Goal: Navigation & Orientation: Find specific page/section

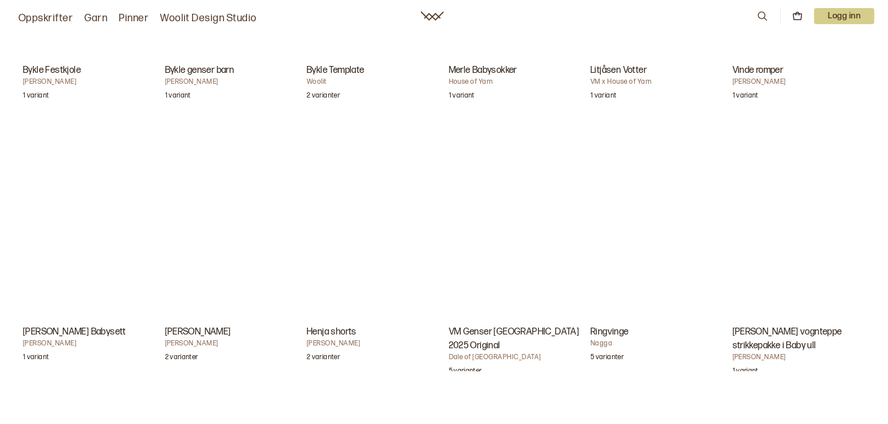
scroll to position [3450, 0]
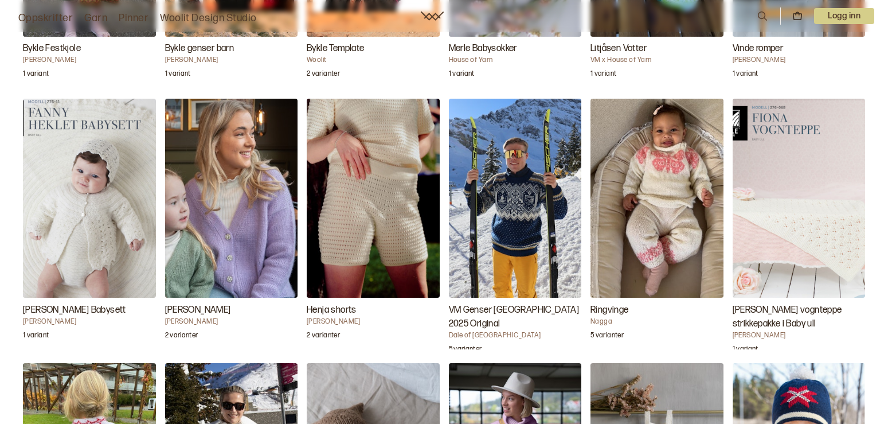
click at [670, 189] on img "Ringvinge" at bounding box center [657, 198] width 133 height 199
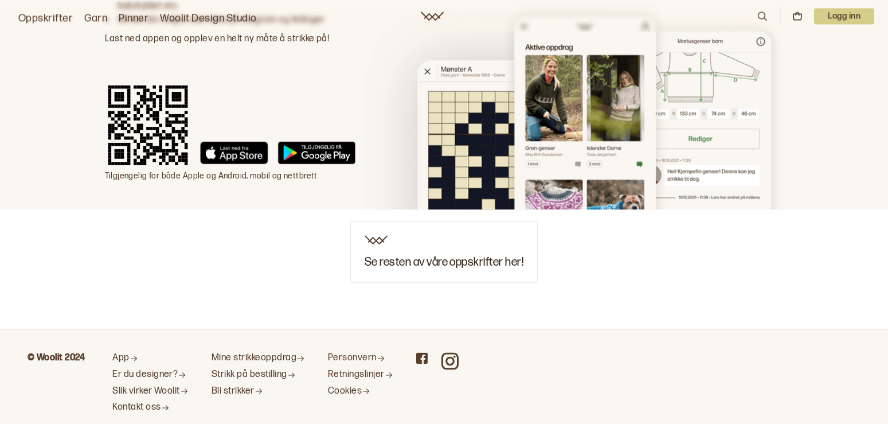
scroll to position [4819, 0]
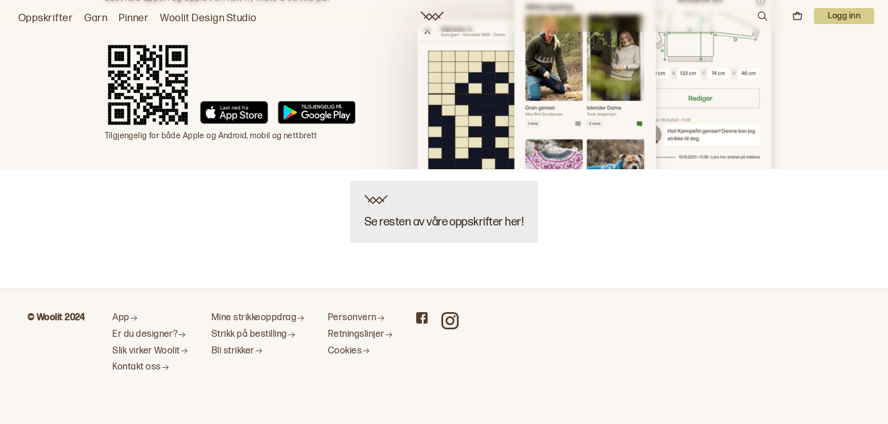
click at [373, 200] on img at bounding box center [376, 199] width 23 height 9
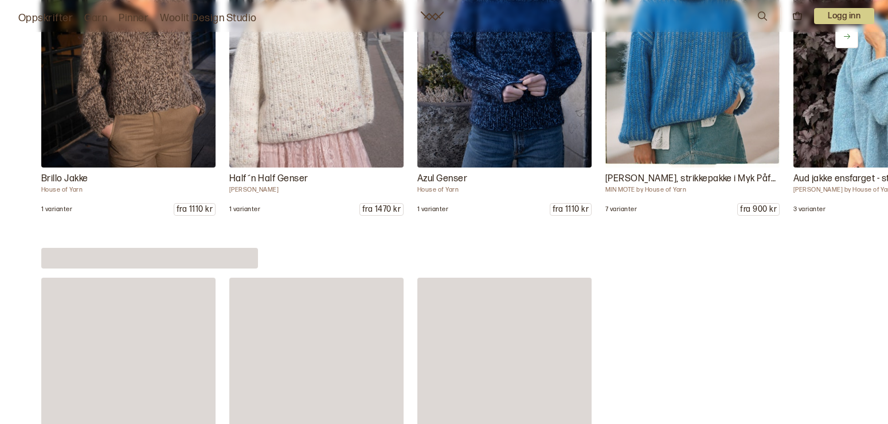
scroll to position [5555, 0]
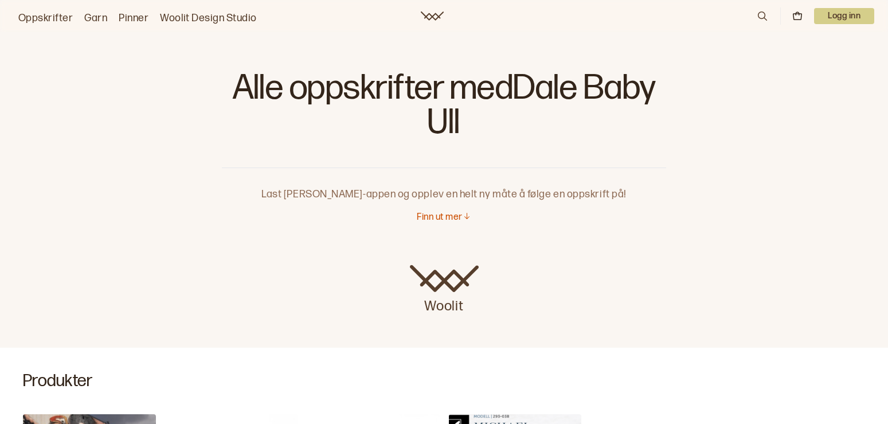
click at [48, 17] on link "Oppskrifter" at bounding box center [45, 18] width 54 height 16
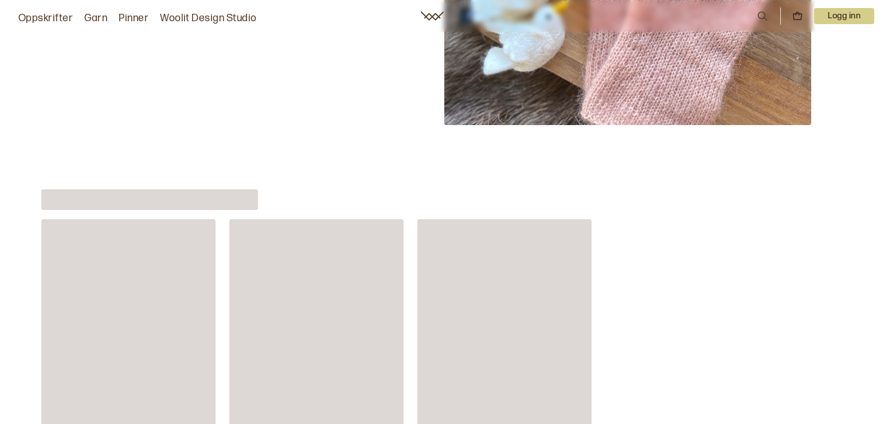
scroll to position [6081, 0]
